Goal: Book appointment/travel/reservation

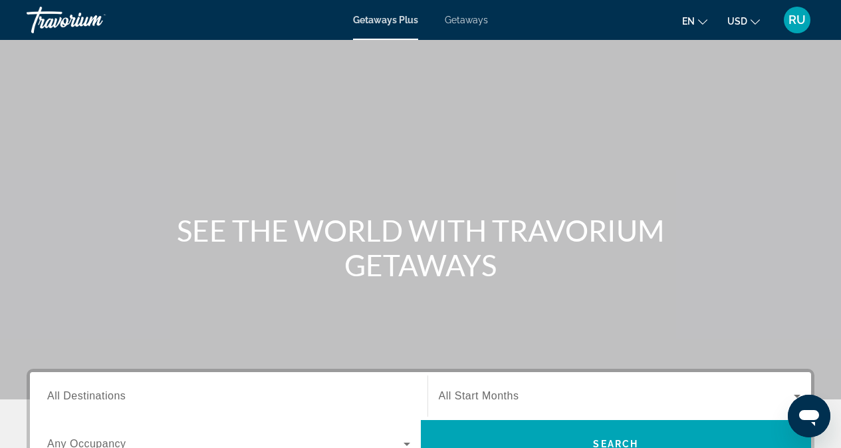
click at [459, 20] on span "Getaways" at bounding box center [466, 20] width 43 height 11
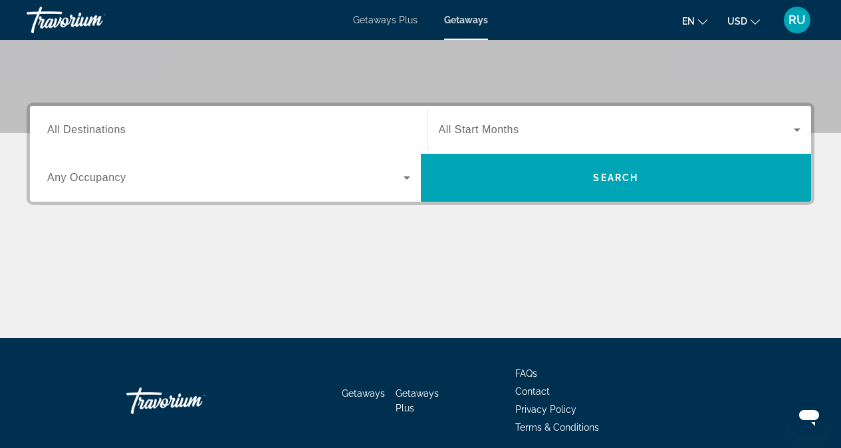
click at [164, 121] on div "Search widget" at bounding box center [228, 130] width 363 height 38
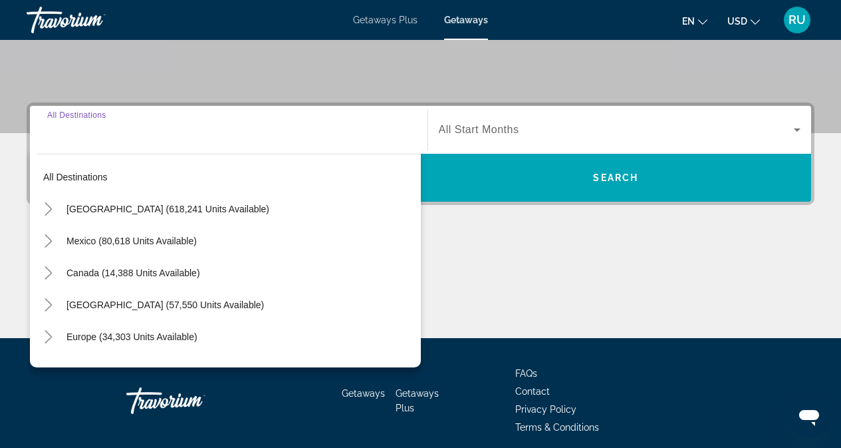
scroll to position [319, 0]
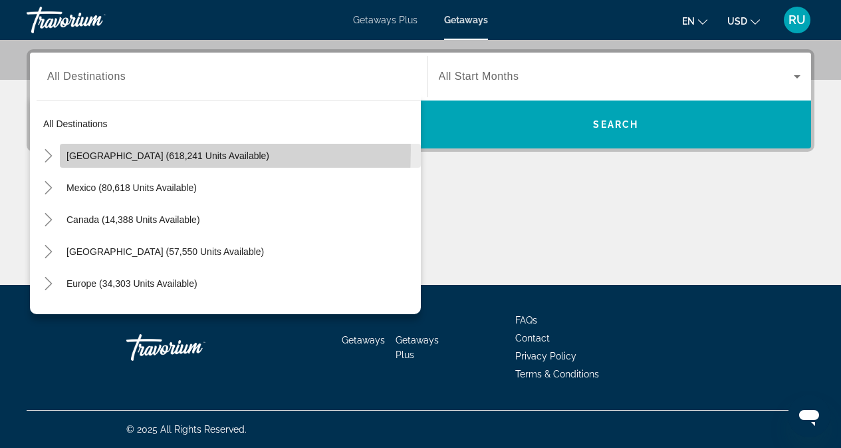
click at [74, 150] on span "Search widget" at bounding box center [240, 156] width 361 height 32
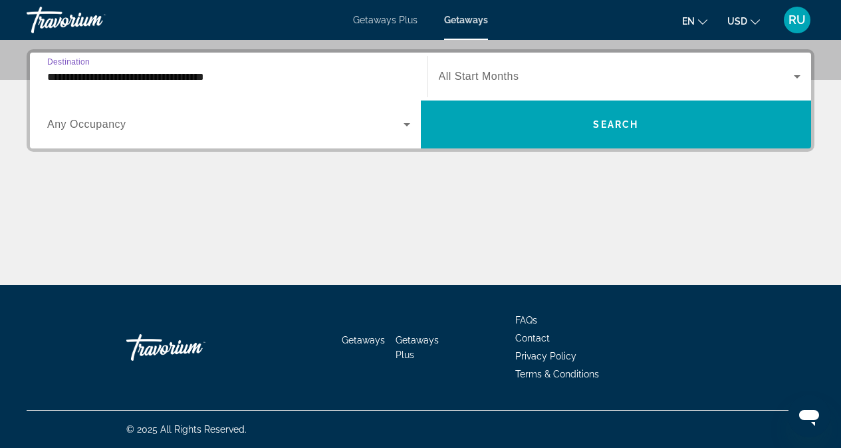
click at [89, 72] on input "**********" at bounding box center [228, 77] width 363 height 16
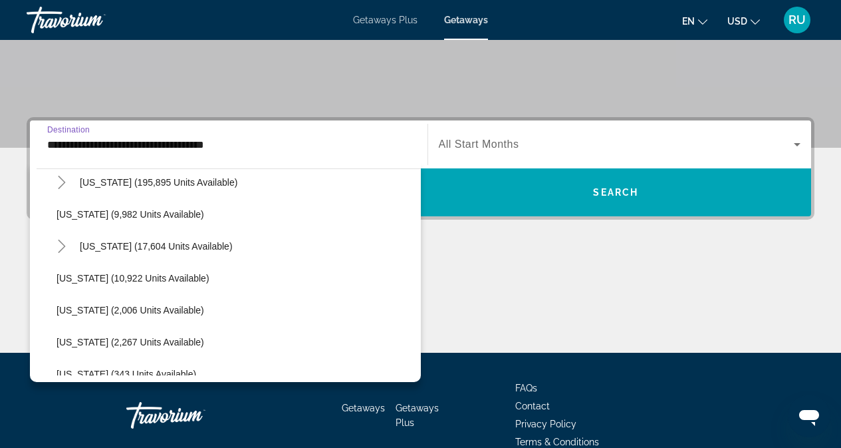
scroll to position [266, 0]
click at [59, 176] on icon "Toggle Florida (195,895 units available)" at bounding box center [61, 180] width 7 height 13
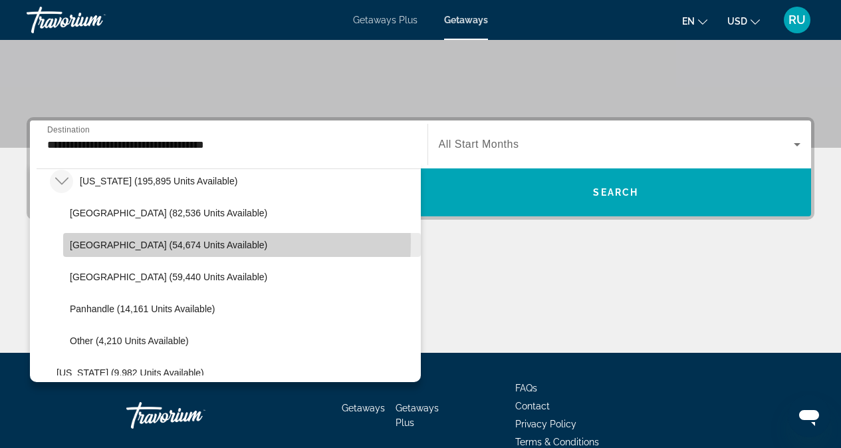
click at [95, 240] on span "[GEOGRAPHIC_DATA] (54,674 units available)" at bounding box center [168, 244] width 197 height 11
type input "**********"
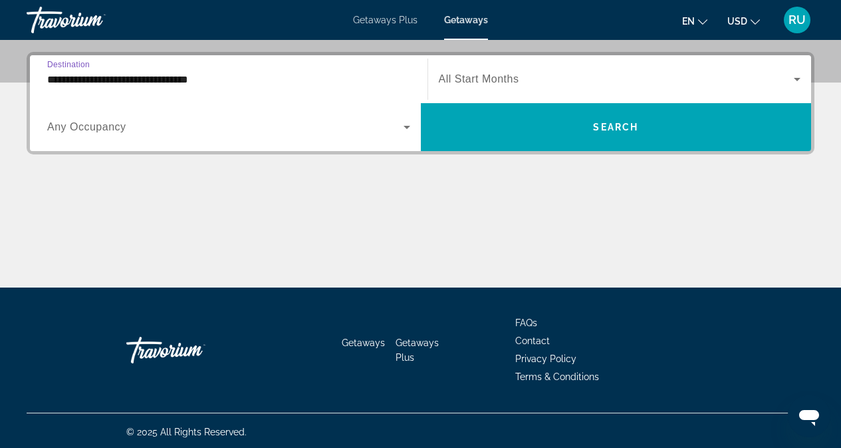
scroll to position [319, 0]
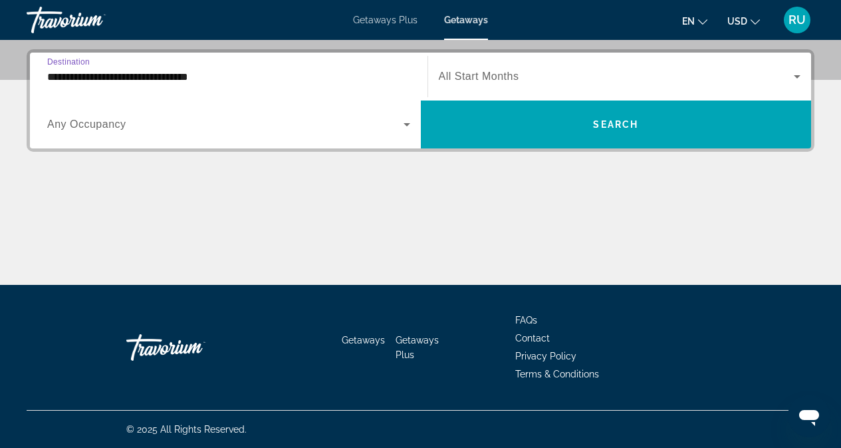
click at [237, 130] on span "Search widget" at bounding box center [225, 124] width 356 height 16
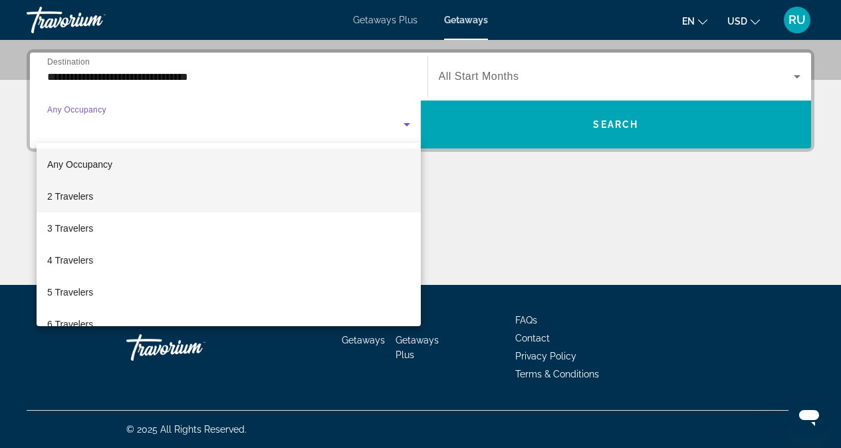
click at [78, 190] on span "2 Travelers" at bounding box center [70, 196] width 46 height 16
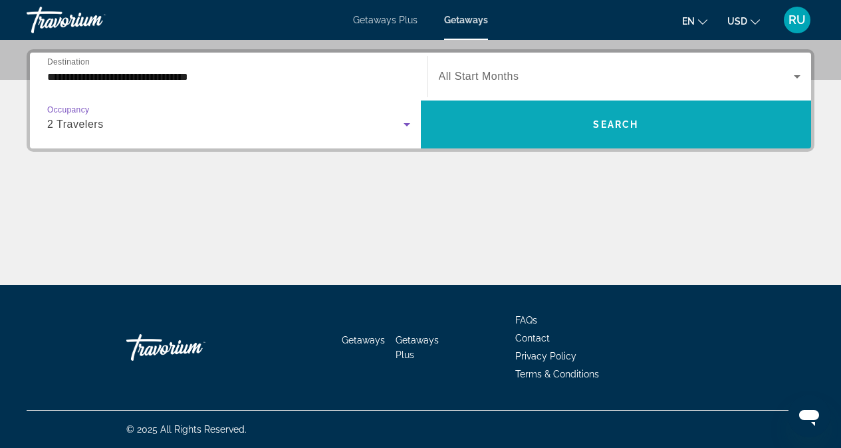
click at [628, 116] on span "Search widget" at bounding box center [616, 124] width 391 height 32
